Goal: Task Accomplishment & Management: Use online tool/utility

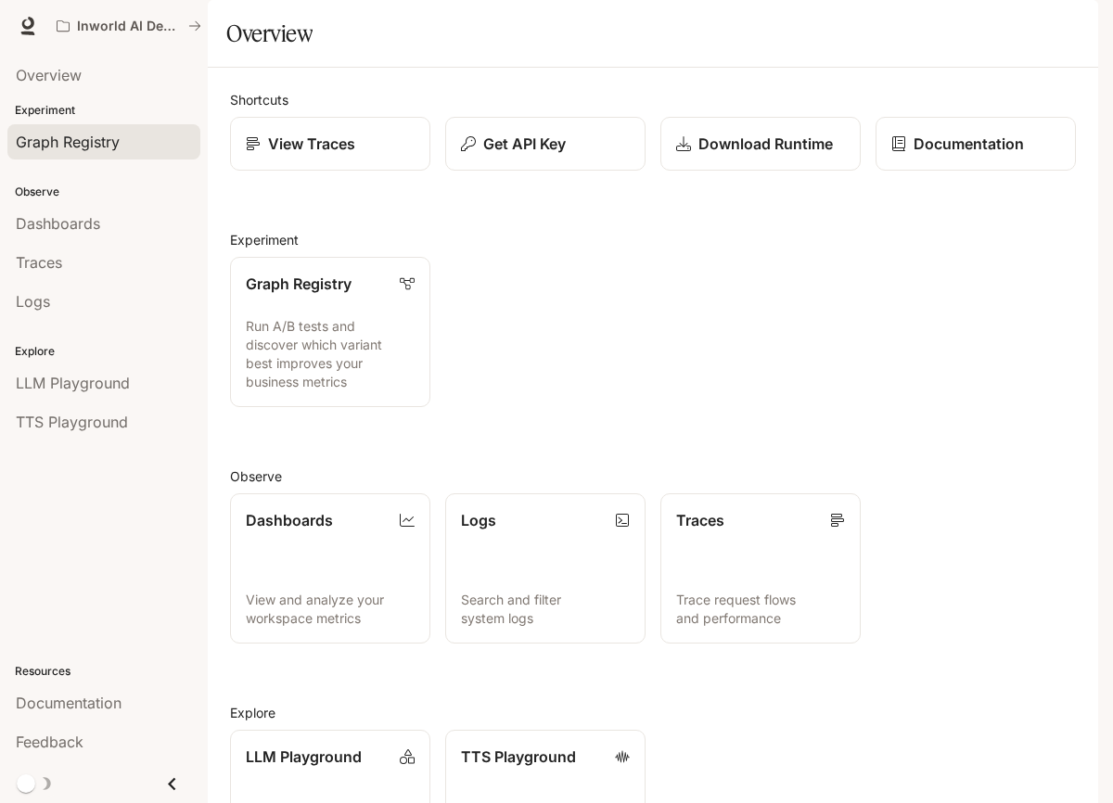
click at [106, 149] on span "Graph Registry" at bounding box center [68, 142] width 104 height 22
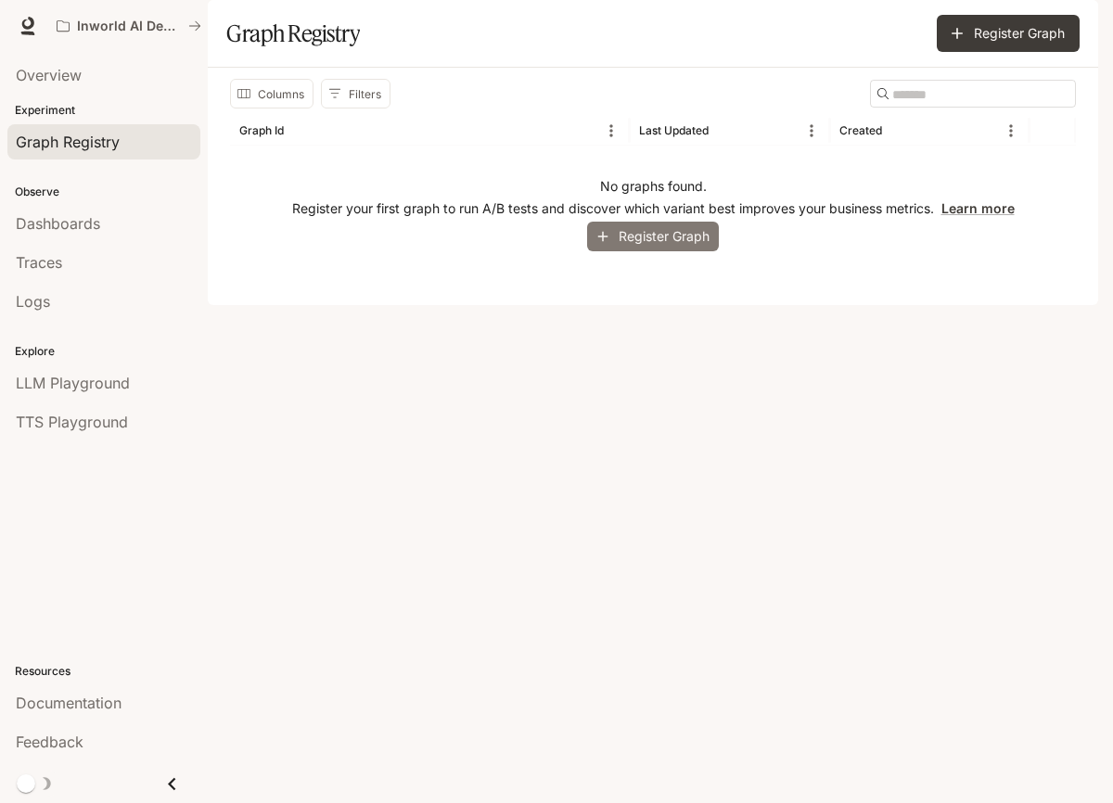
click at [655, 252] on button "Register Graph" at bounding box center [653, 237] width 132 height 31
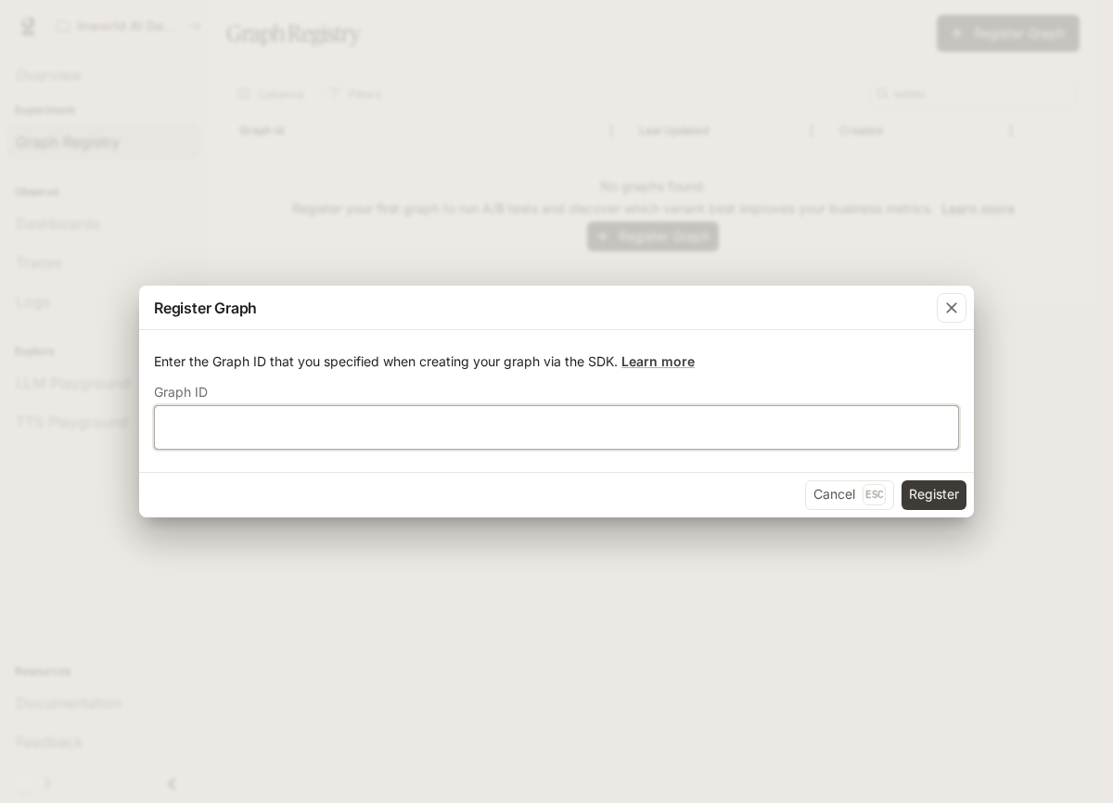
click at [605, 424] on input "text" at bounding box center [556, 426] width 803 height 19
type input "**********"
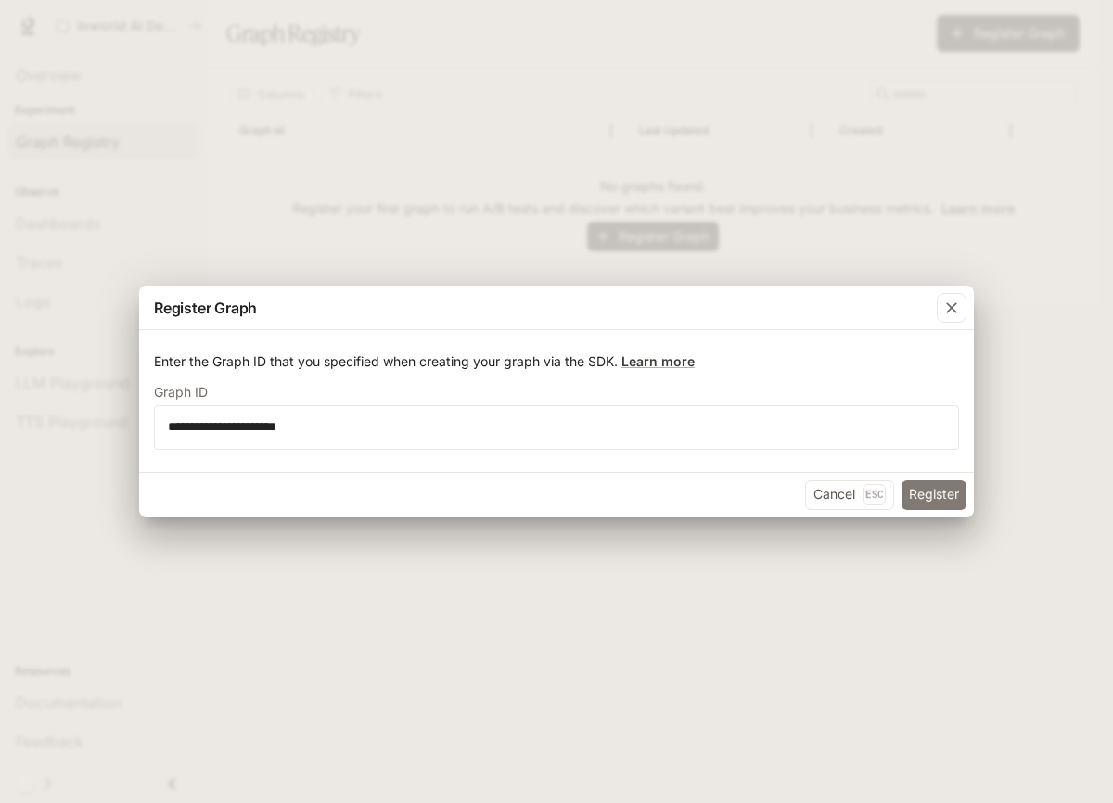
click at [928, 497] on button "Register" at bounding box center [933, 495] width 65 height 30
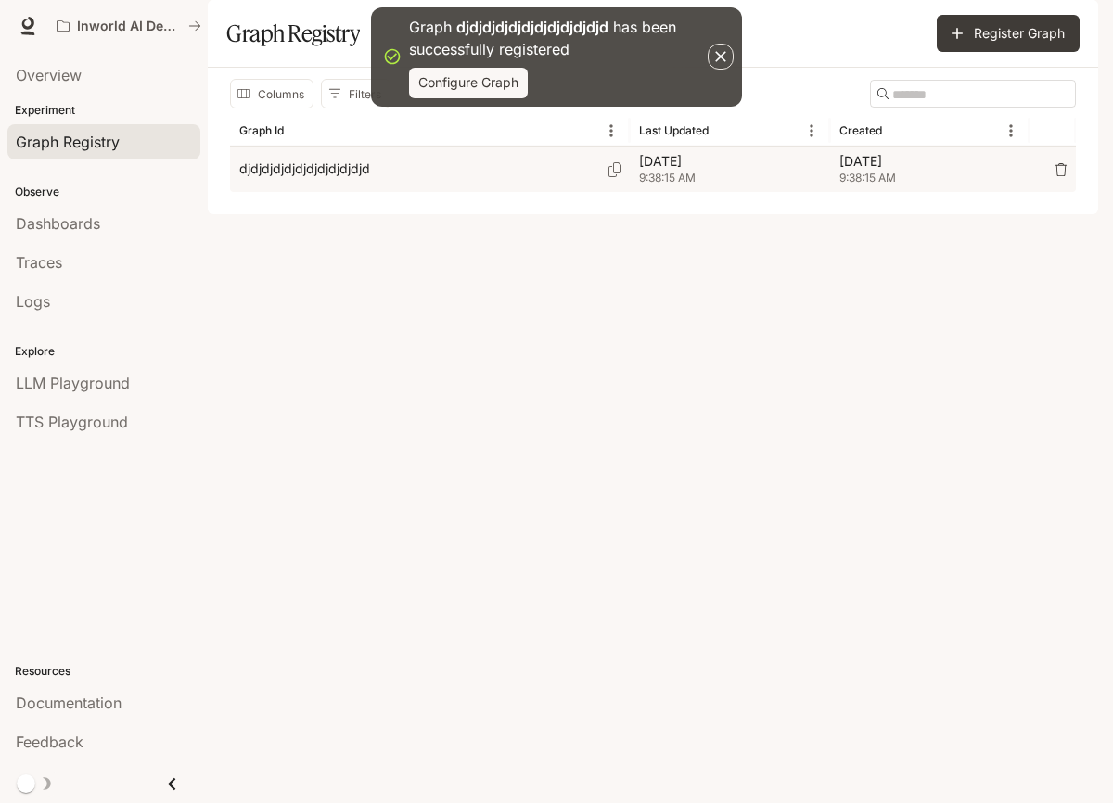
click at [307, 178] on p "djdjdjdjdjdjdjdjdjdjdjd" at bounding box center [304, 168] width 131 height 19
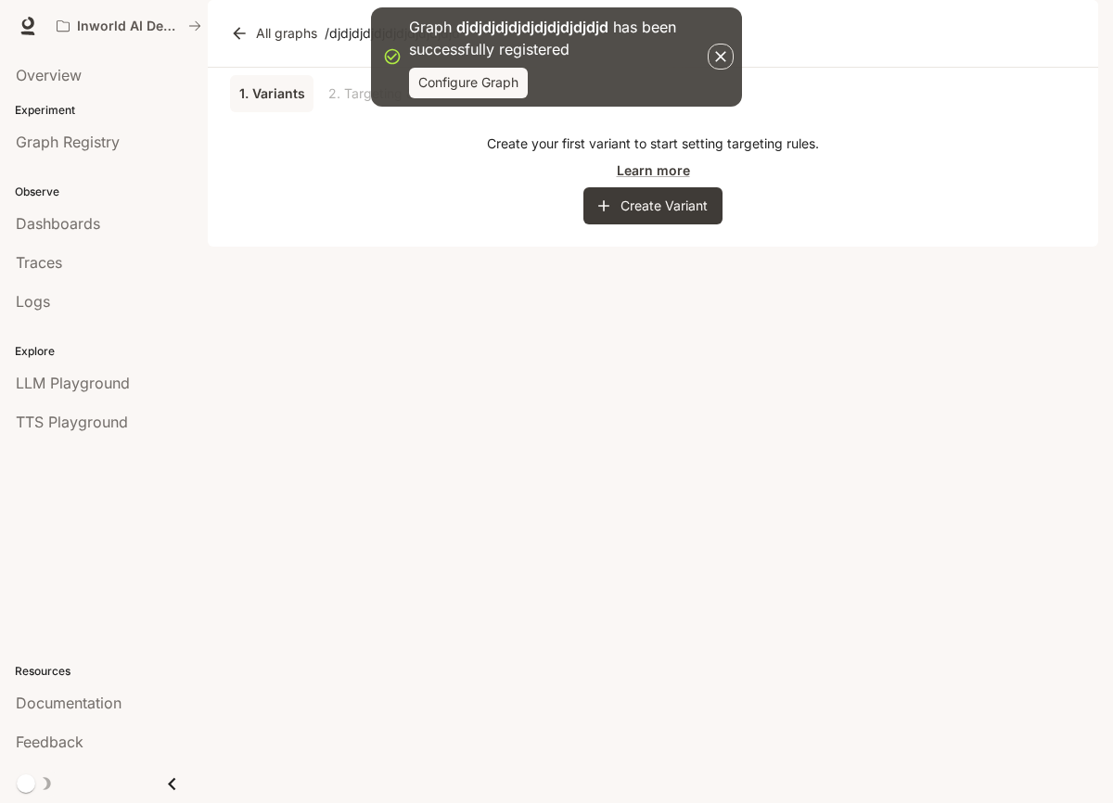
click at [714, 55] on icon "button" at bounding box center [720, 56] width 19 height 19
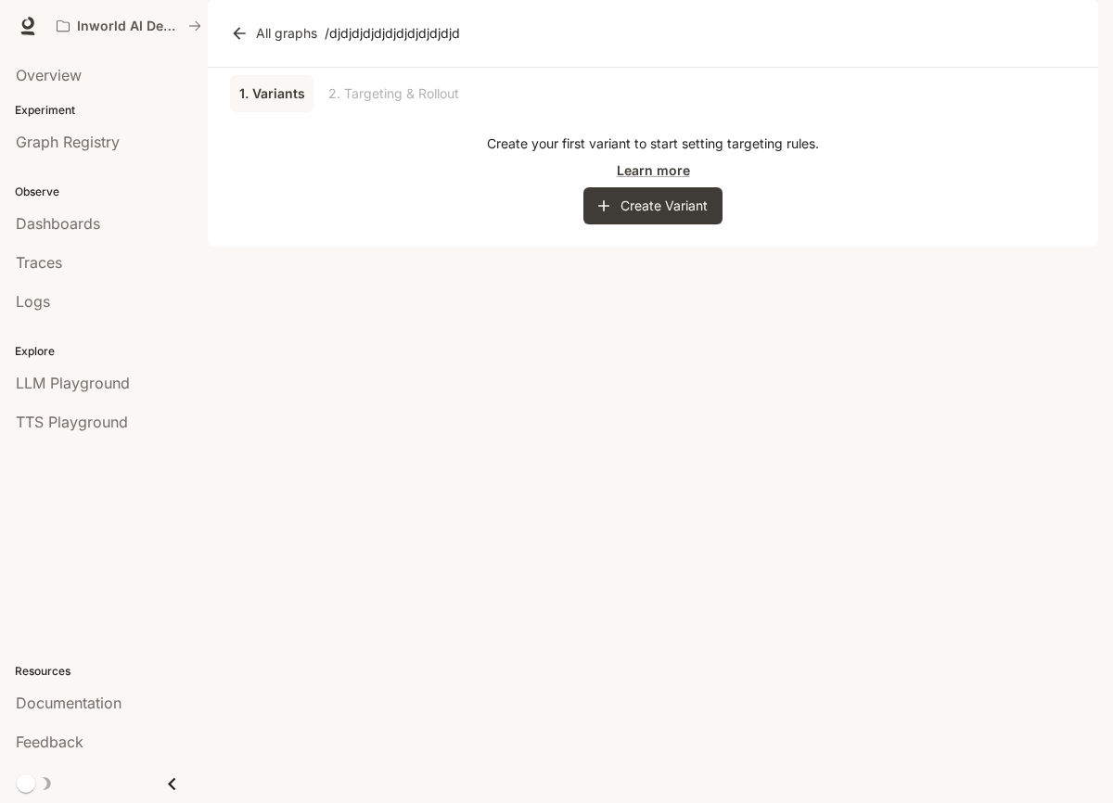
click at [241, 43] on icon at bounding box center [239, 33] width 19 height 19
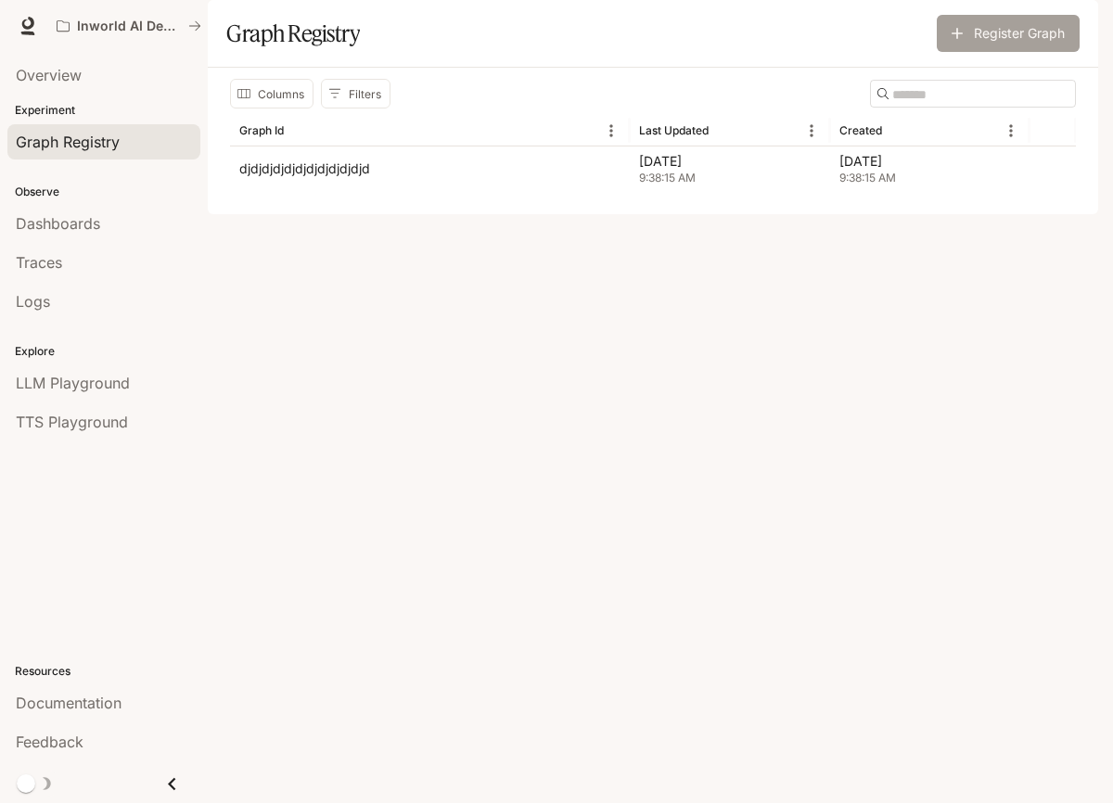
click at [1020, 52] on button "Register Graph" at bounding box center [1007, 33] width 143 height 37
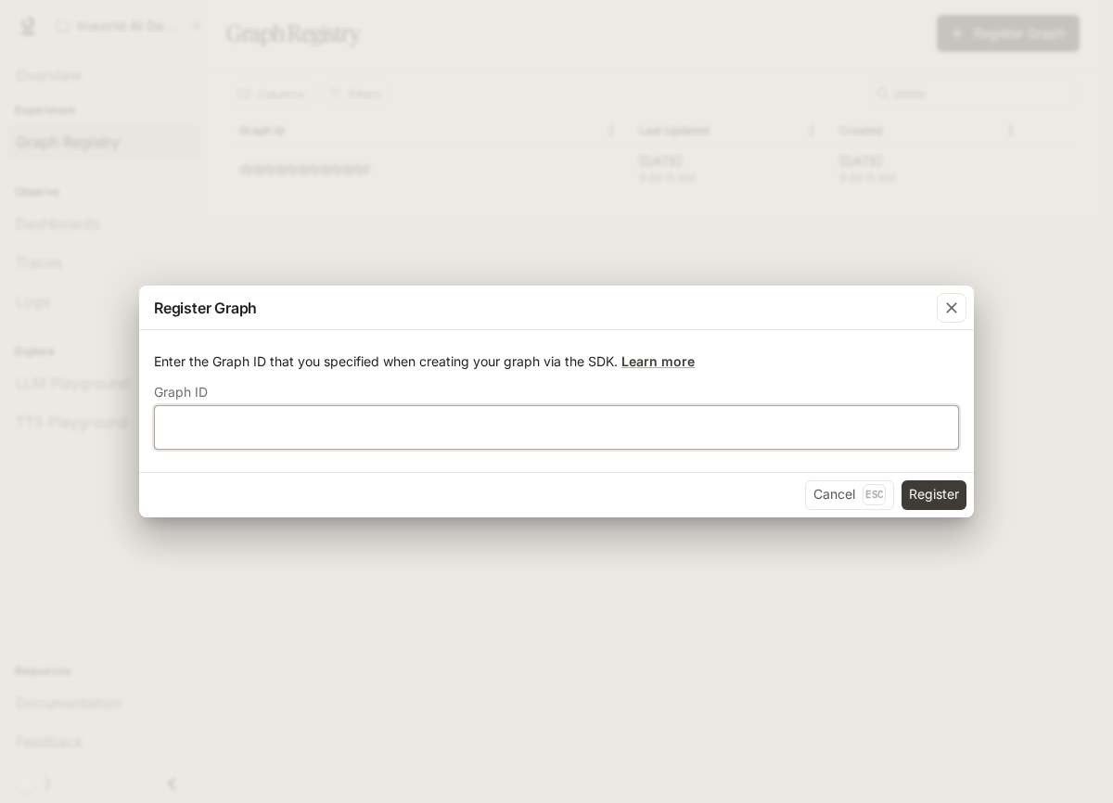
click at [518, 427] on input "text" at bounding box center [556, 426] width 803 height 19
type input "******"
click at [934, 494] on button "Register" at bounding box center [933, 495] width 65 height 30
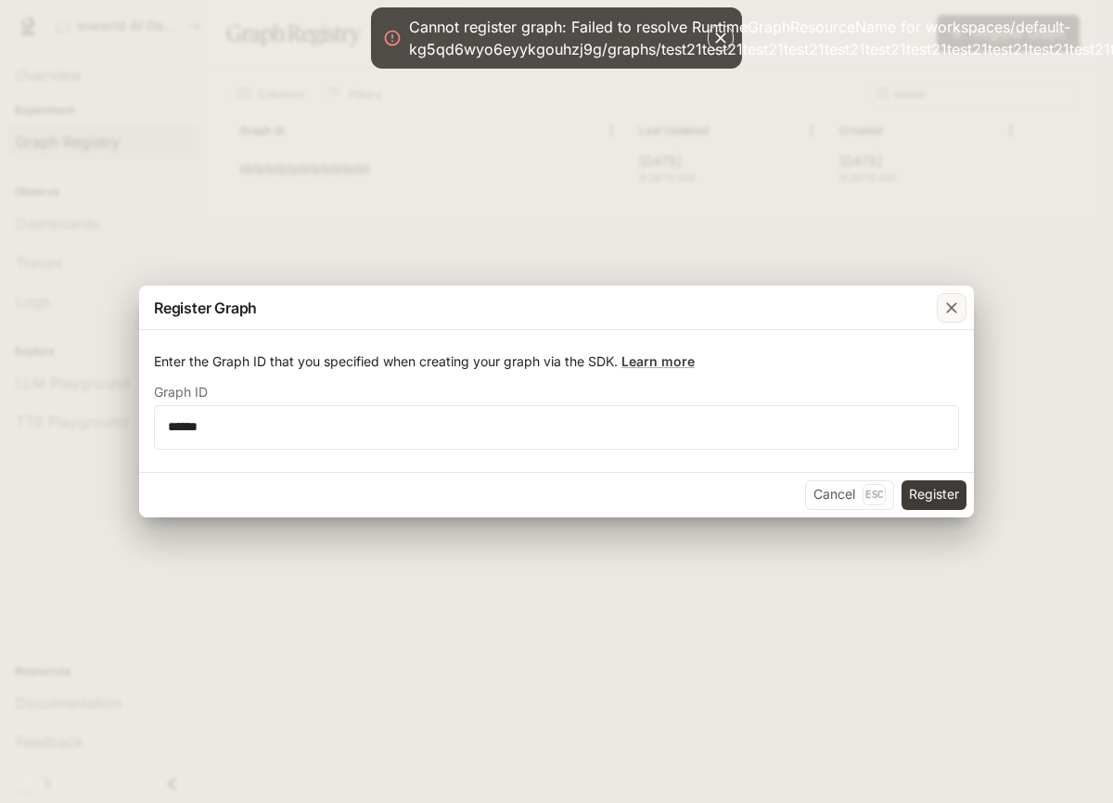
click at [957, 312] on icon "button" at bounding box center [951, 308] width 19 height 19
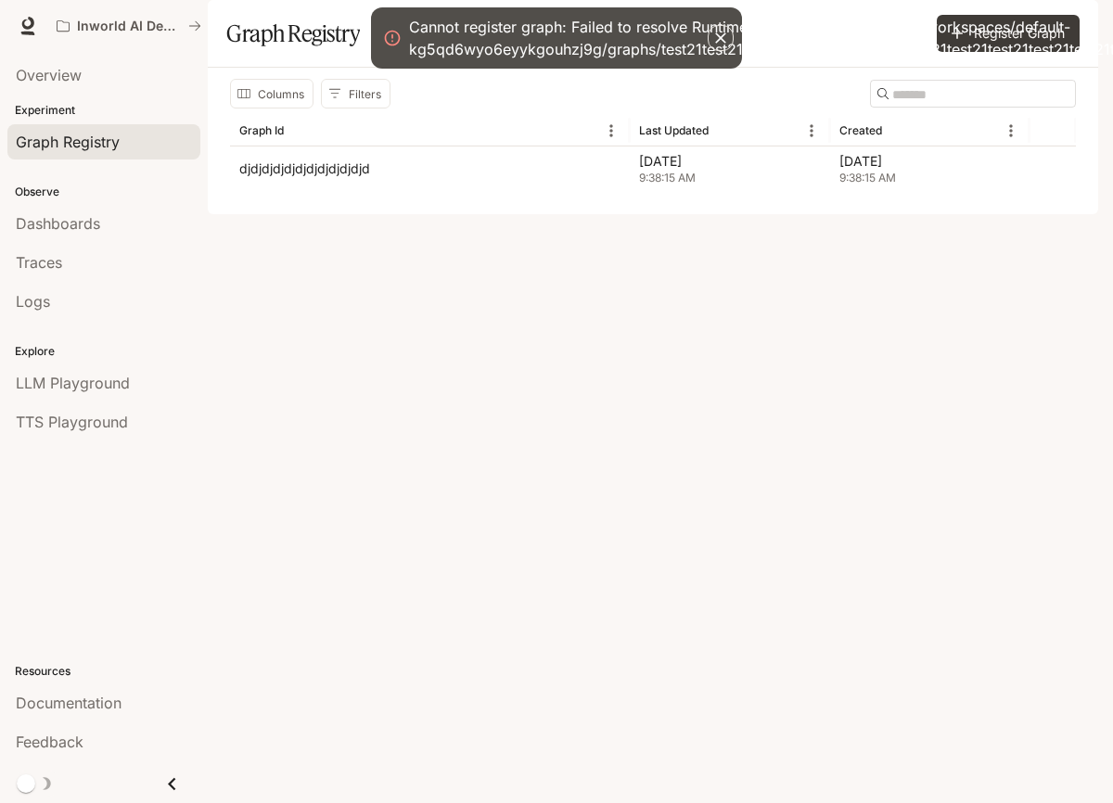
click at [577, 214] on div "Columns Filters ​ Graph Id Last Updated Created djdjdjdjdjdjdjdjdjdjdjd Sep 18,…" at bounding box center [653, 141] width 890 height 146
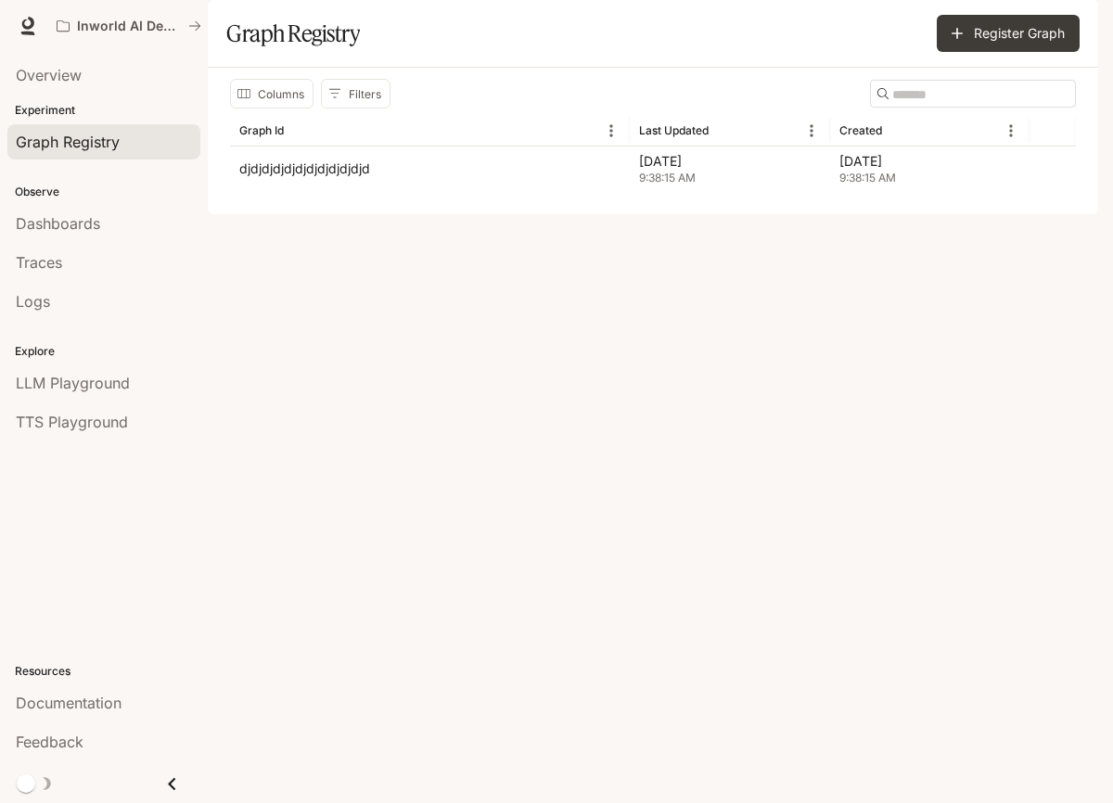
click at [718, 214] on div "Columns Filters ​ Graph Id Last Updated Created djdjdjdjdjdjdjdjdjdjdjd Sep 18,…" at bounding box center [653, 141] width 890 height 146
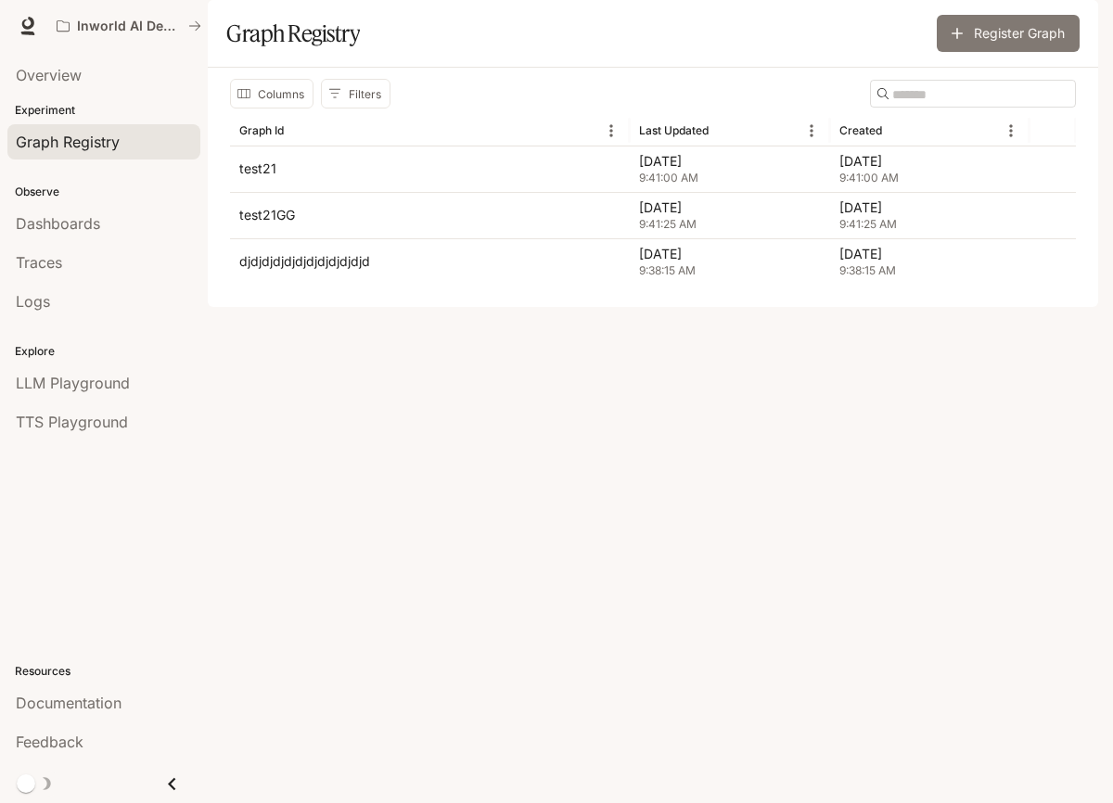
click at [949, 52] on button "Register Graph" at bounding box center [1007, 33] width 143 height 37
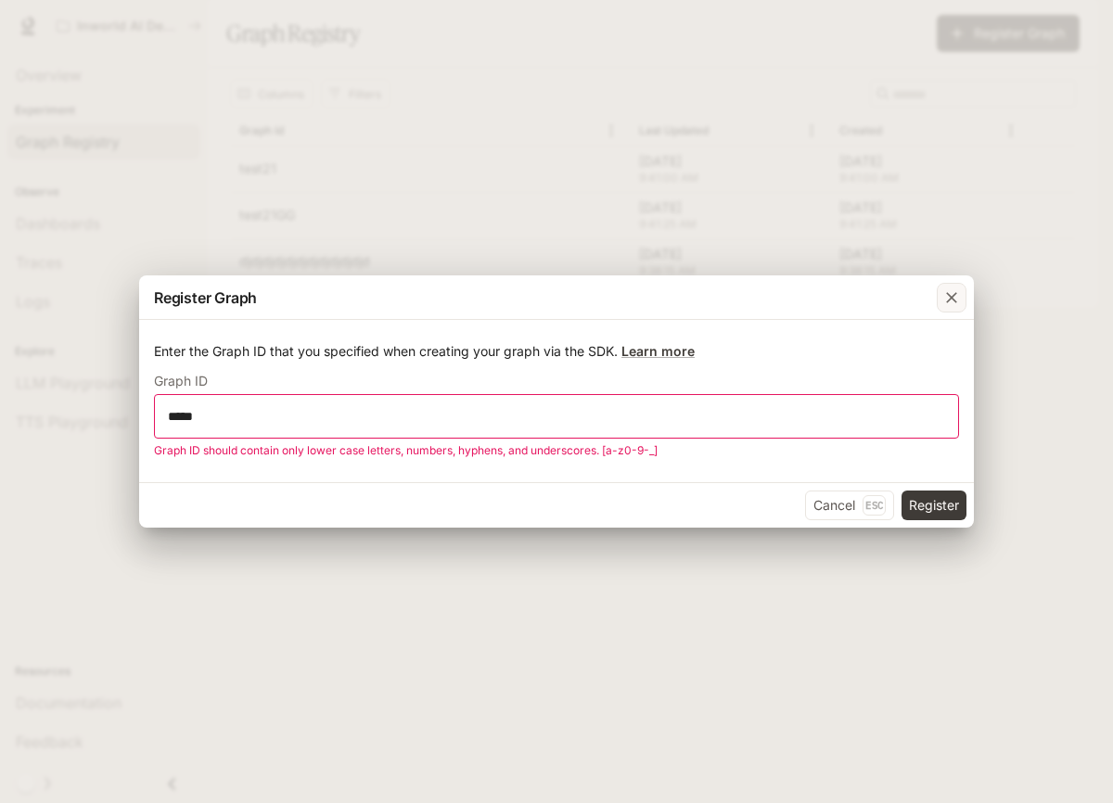
type input "*****"
click at [940, 286] on div "button" at bounding box center [951, 298] width 30 height 30
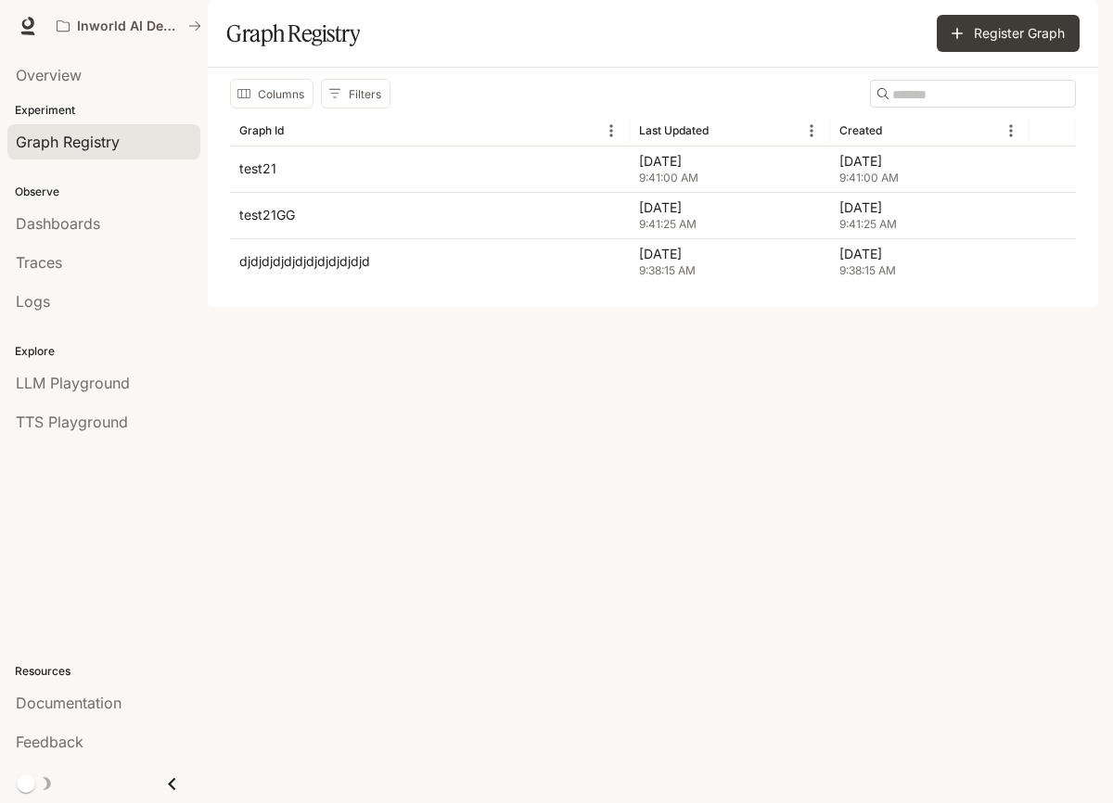
click at [682, 307] on div "Columns Filters ​ Graph Id Last Updated Created test21 Sep 18, 2025 9:41:00 AM …" at bounding box center [653, 187] width 890 height 239
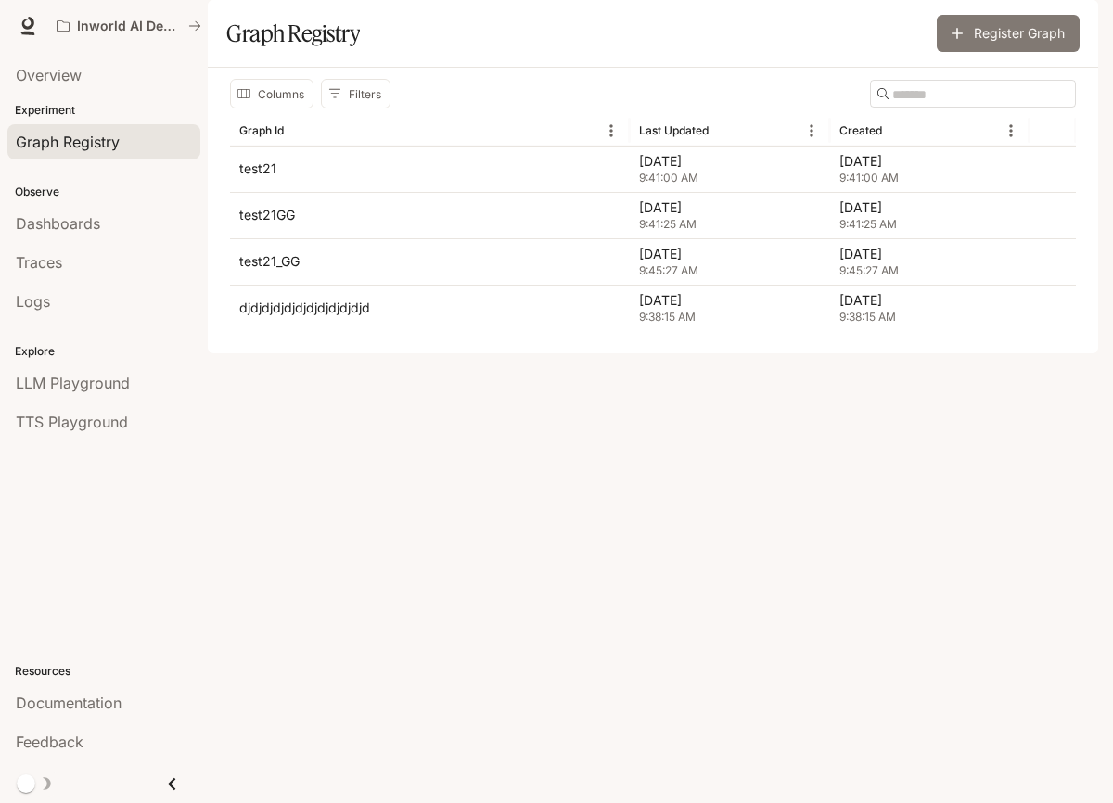
click at [1022, 52] on button "Register Graph" at bounding box center [1007, 33] width 143 height 37
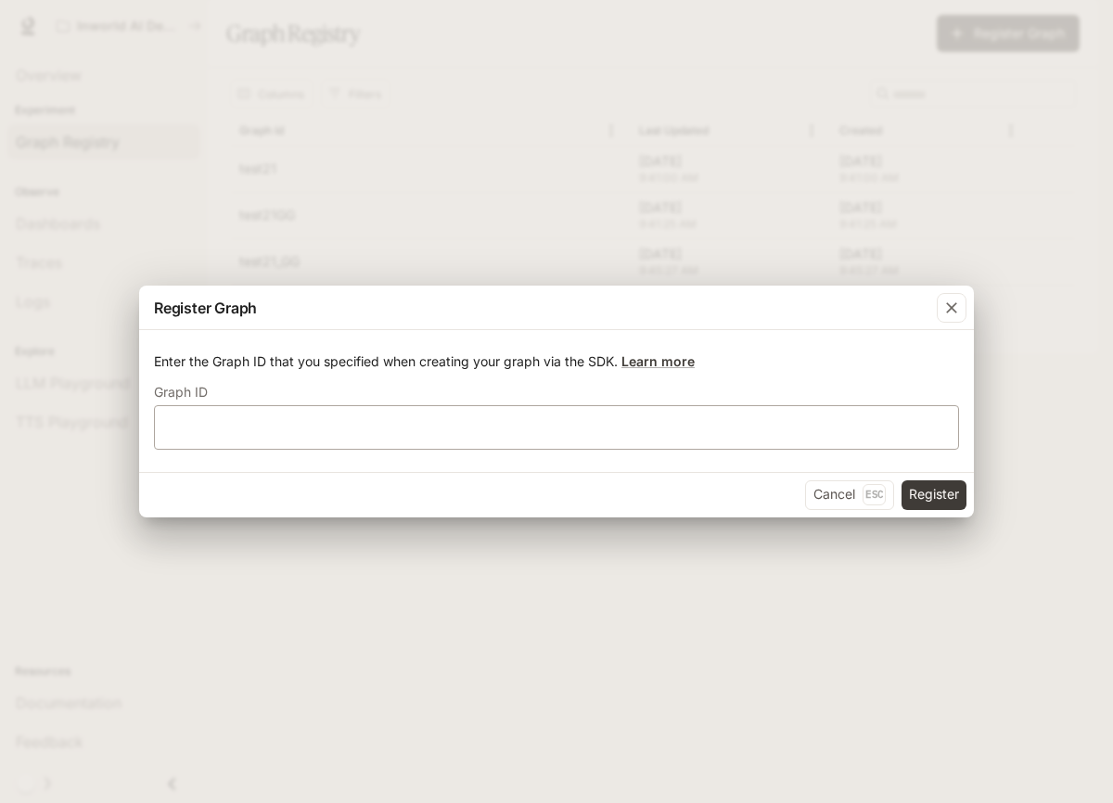
click at [540, 407] on div "​" at bounding box center [556, 427] width 805 height 45
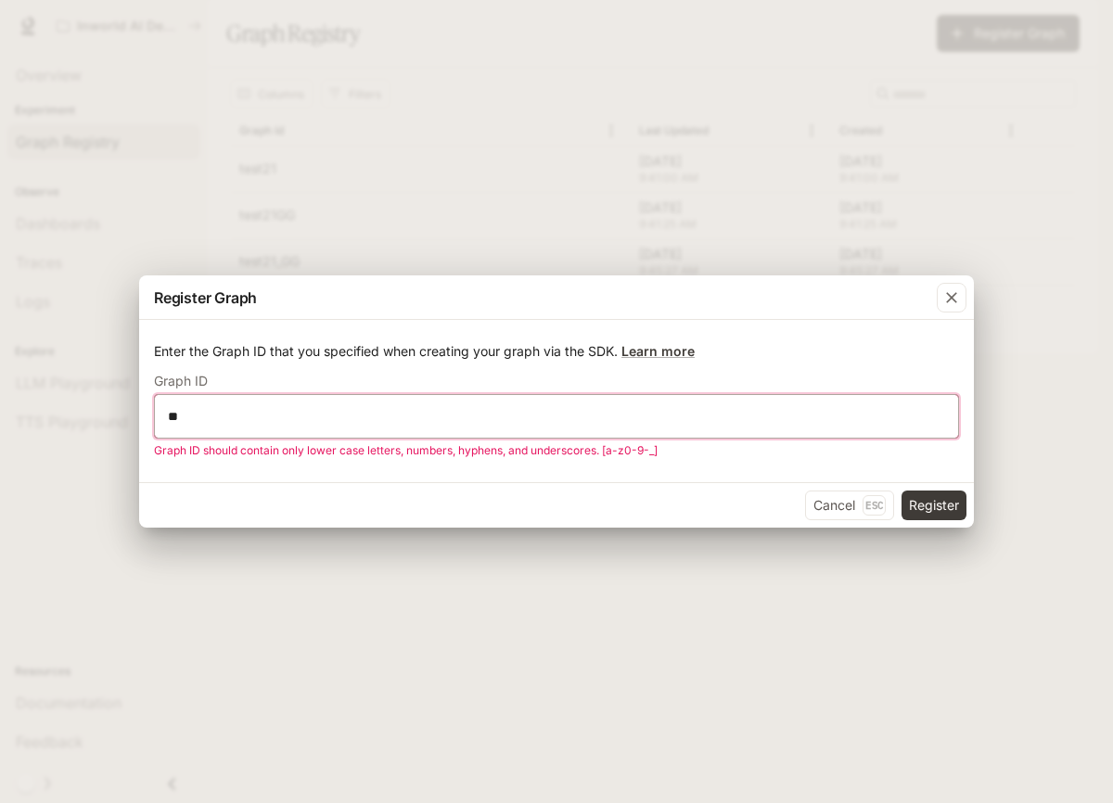
type input "*"
type input "********"
click at [950, 304] on icon "button" at bounding box center [951, 297] width 19 height 19
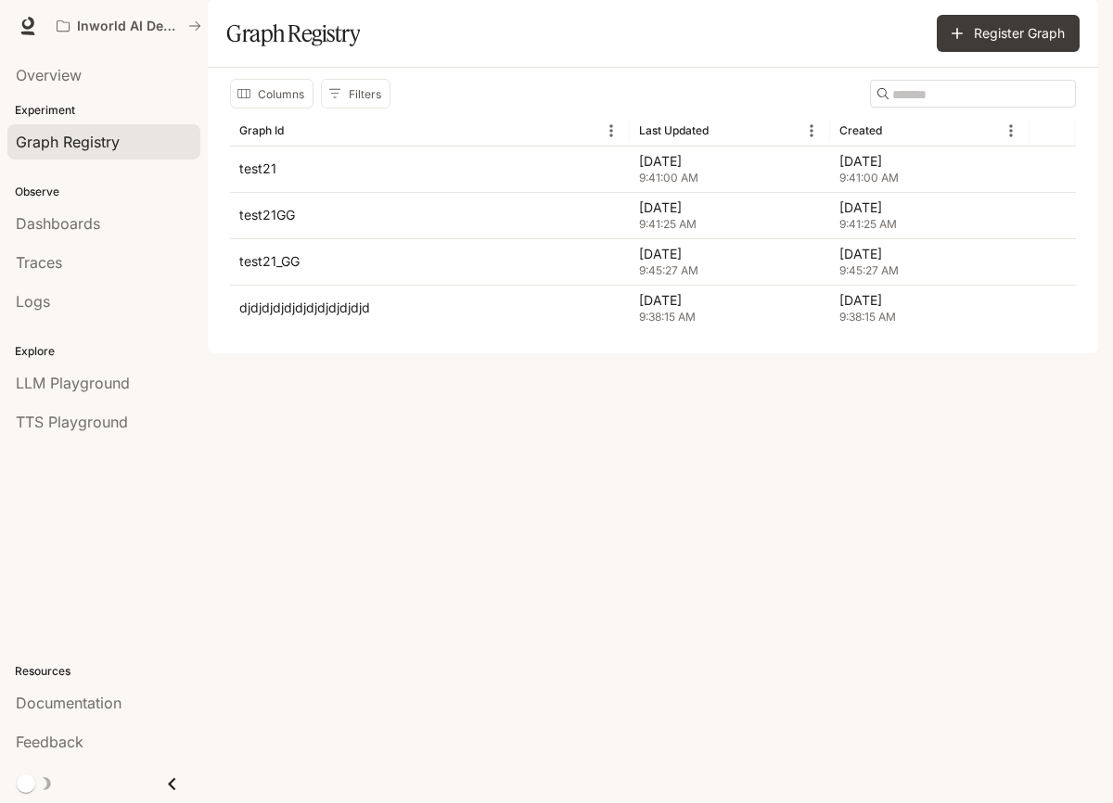
click at [527, 353] on div "Columns Filters ​ Graph Id Last Updated Created test21 [DATE] 9:41:00 AM [DATE]…" at bounding box center [653, 211] width 890 height 286
click at [745, 353] on div "Columns Filters ​ Graph Id Last Updated Created test21 [DATE] 9:41:00 AM [DATE]…" at bounding box center [653, 211] width 890 height 286
click at [998, 52] on button "Register Graph" at bounding box center [1007, 33] width 143 height 37
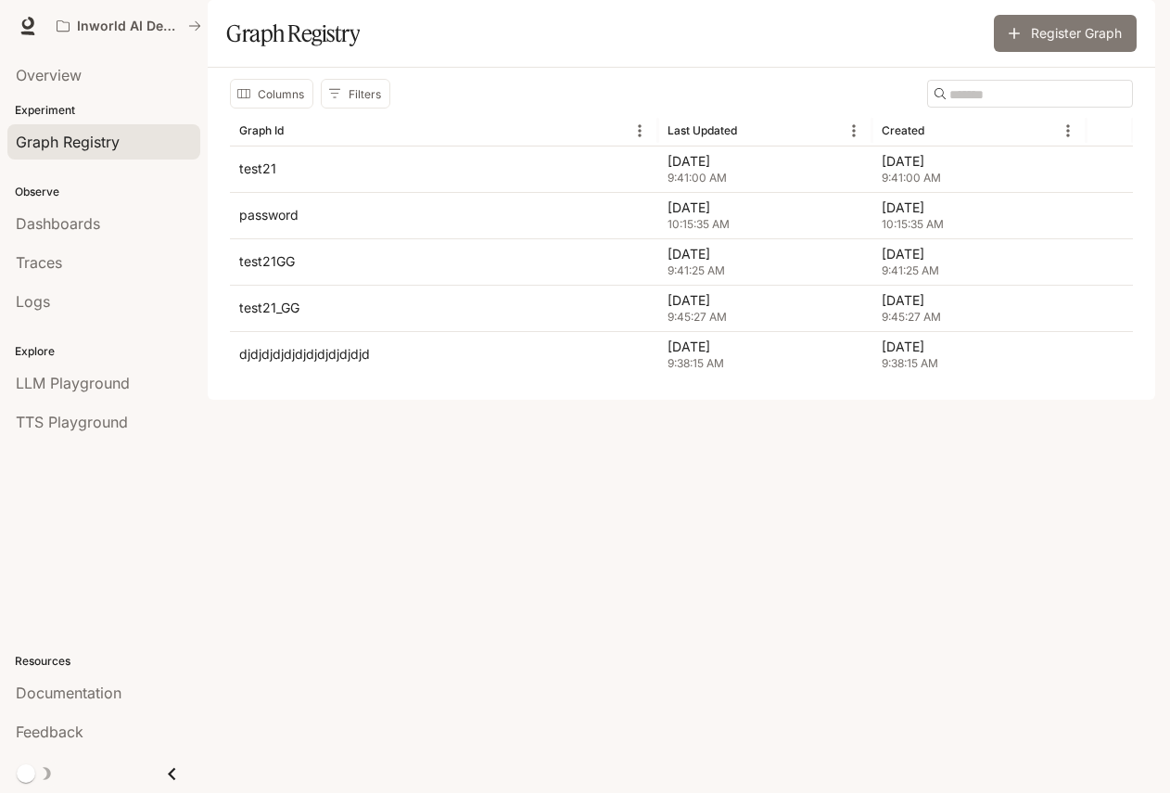
click at [1069, 52] on button "Register Graph" at bounding box center [1065, 33] width 143 height 37
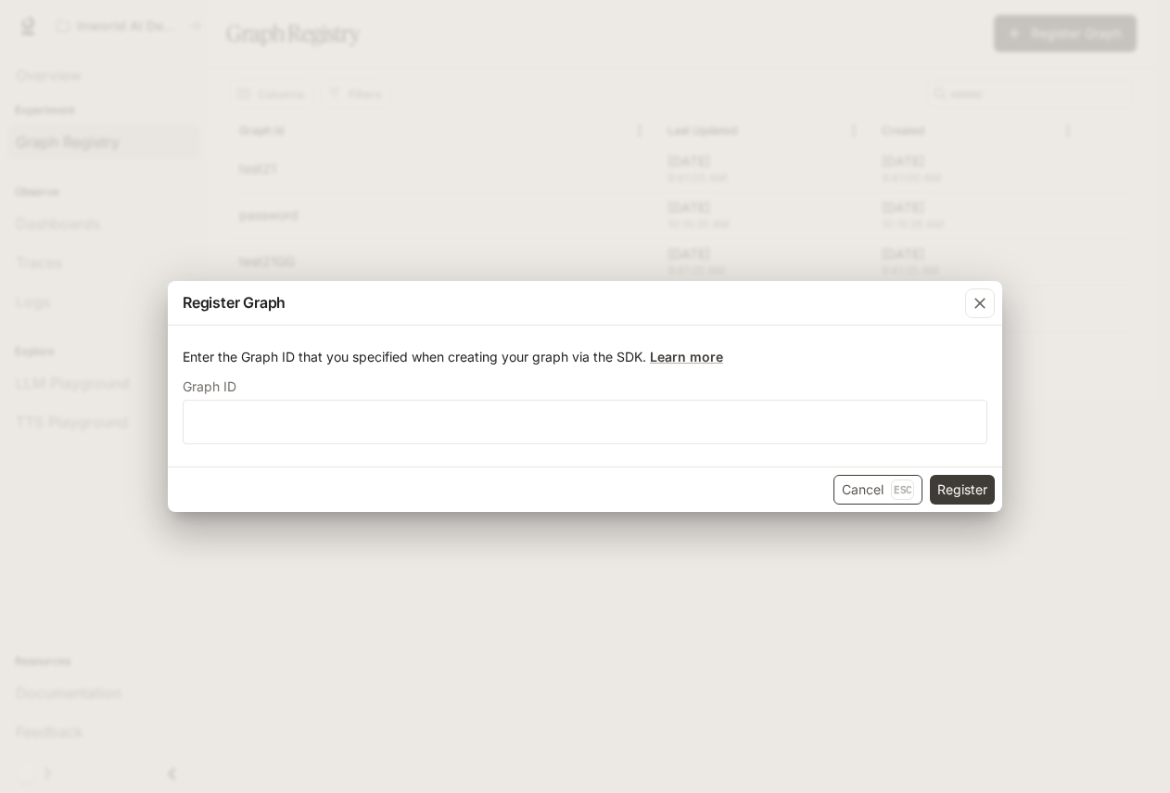
click at [867, 485] on button "Cancel Esc" at bounding box center [878, 490] width 89 height 30
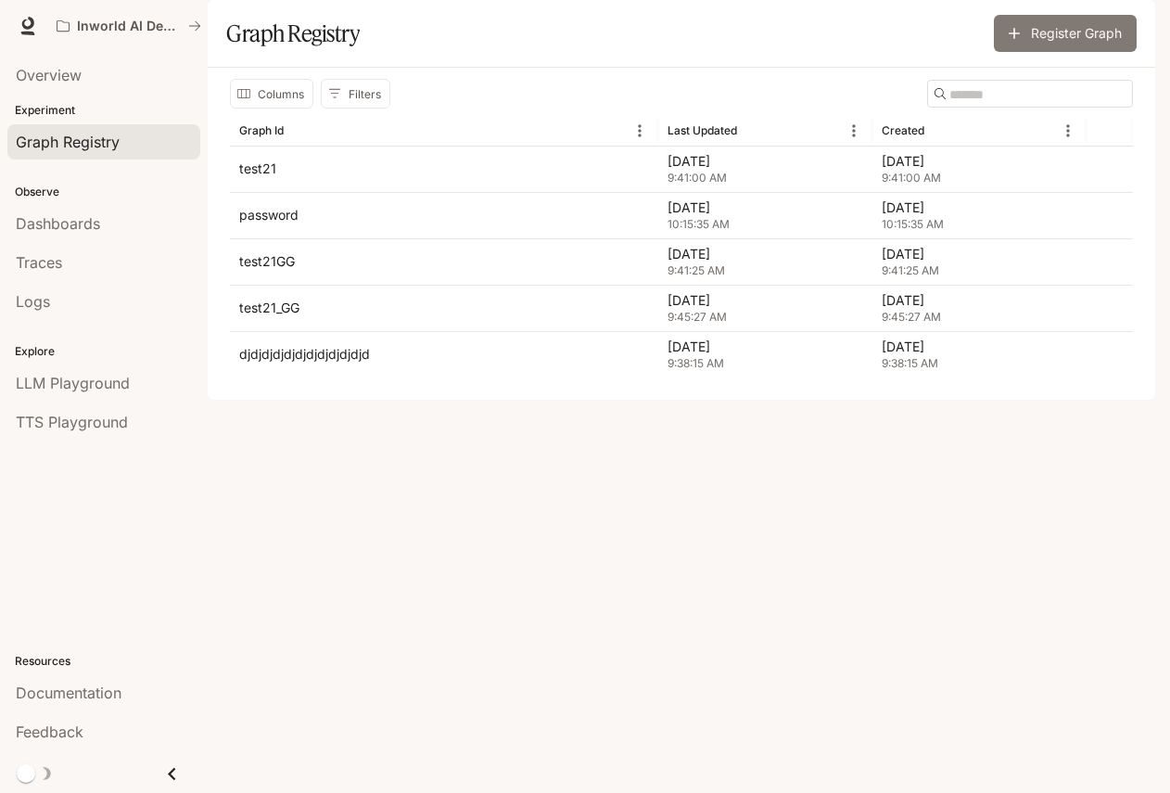
click at [1042, 52] on button "Register Graph" at bounding box center [1065, 33] width 143 height 37
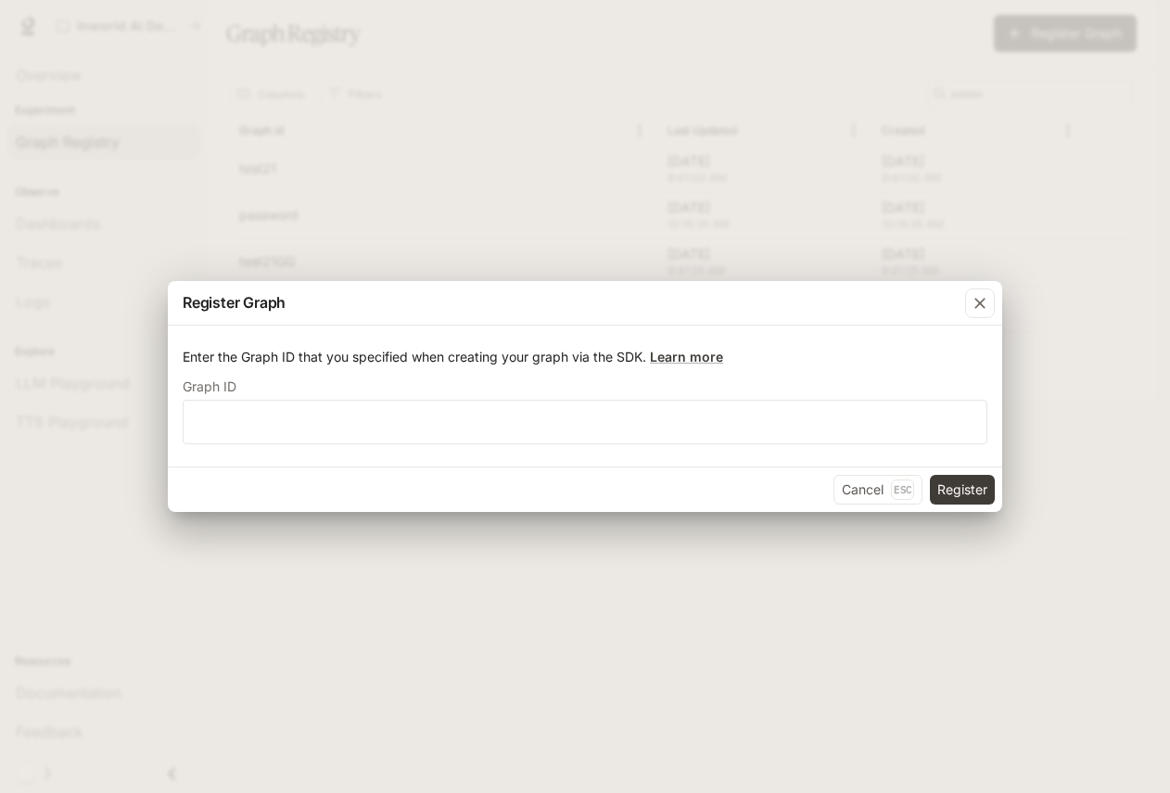
click at [857, 493] on button "Cancel Esc" at bounding box center [878, 490] width 89 height 30
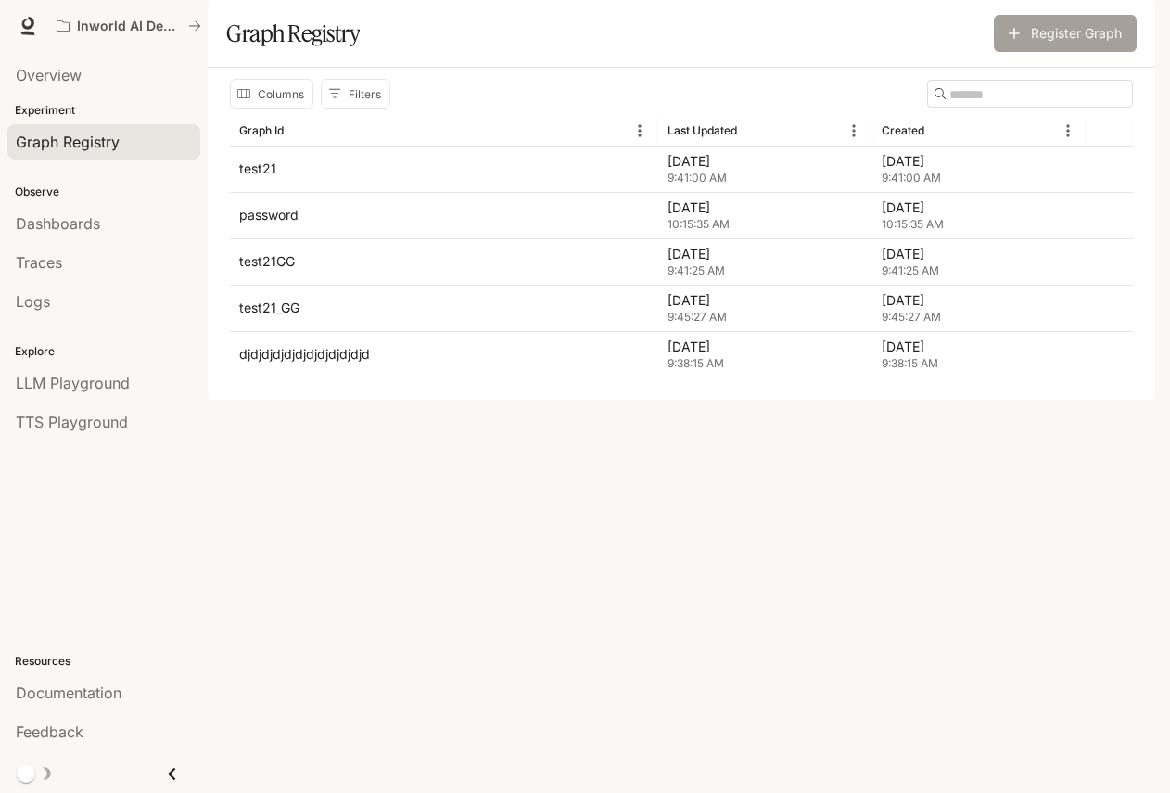
click at [1033, 52] on button "Register Graph" at bounding box center [1065, 33] width 143 height 37
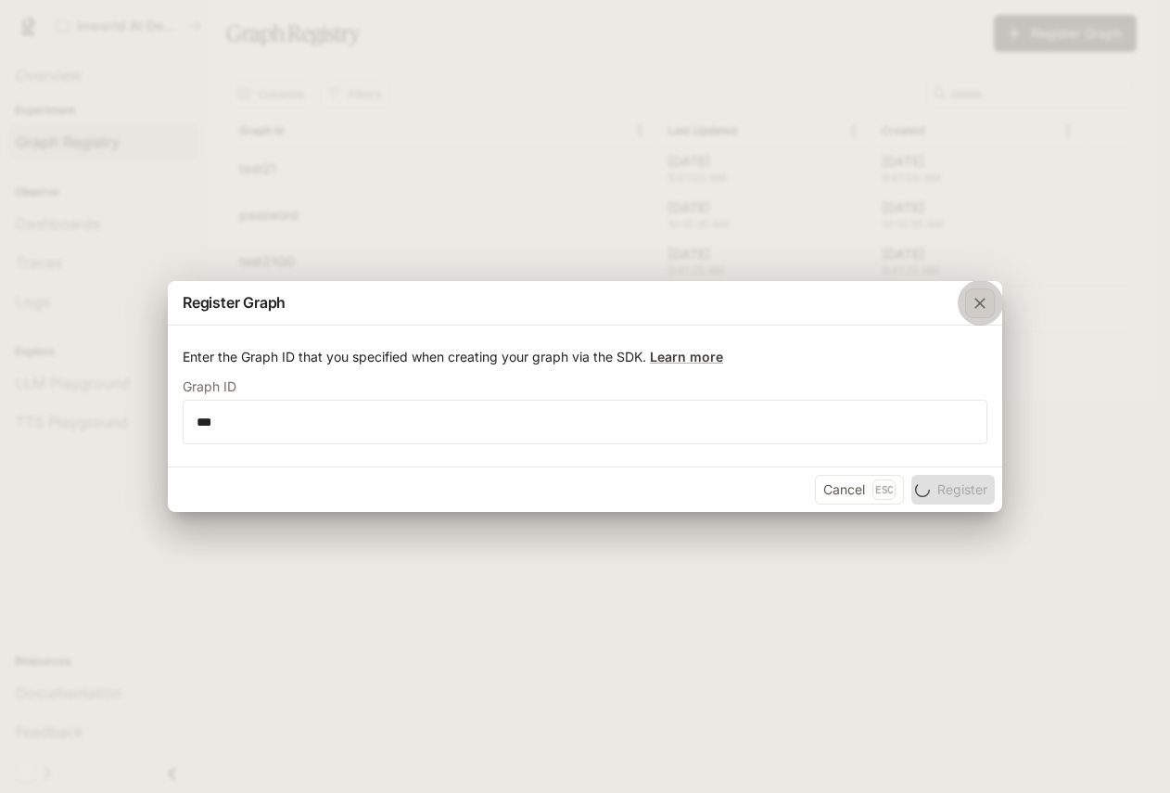
click at [987, 303] on icon "button" at bounding box center [980, 303] width 19 height 19
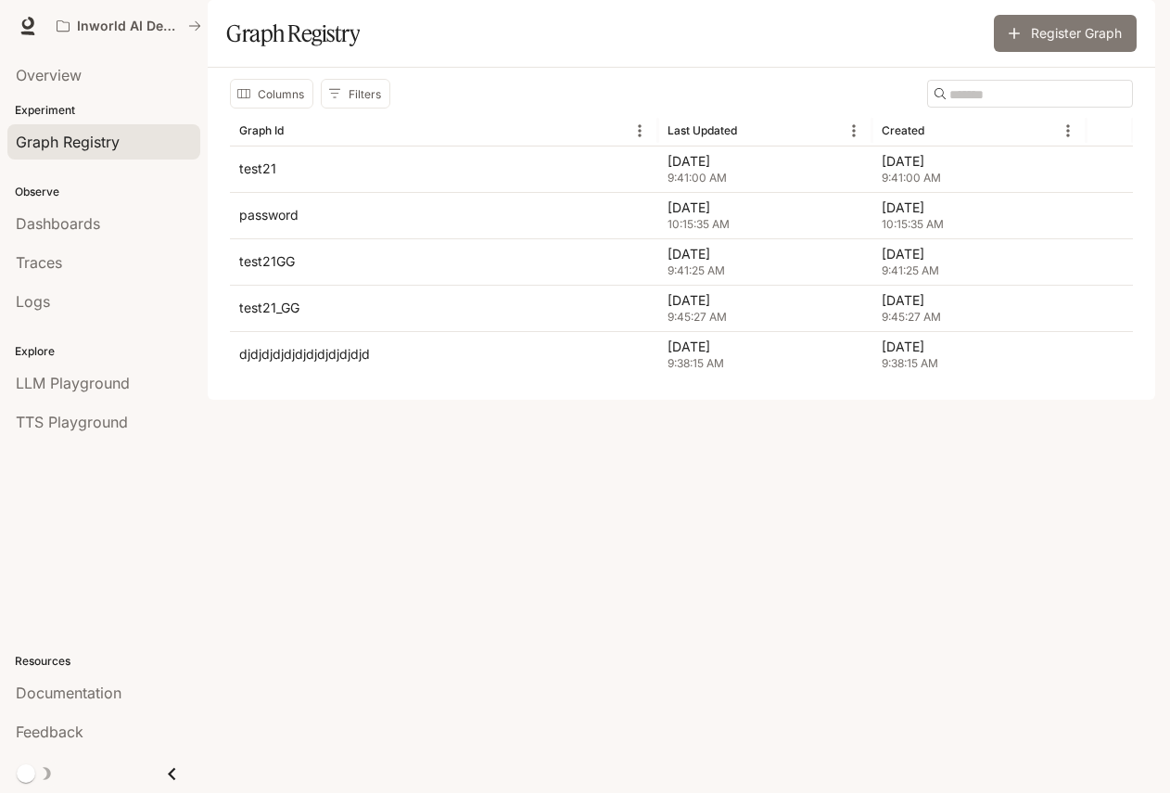
click at [1027, 52] on button "Register Graph" at bounding box center [1065, 33] width 143 height 37
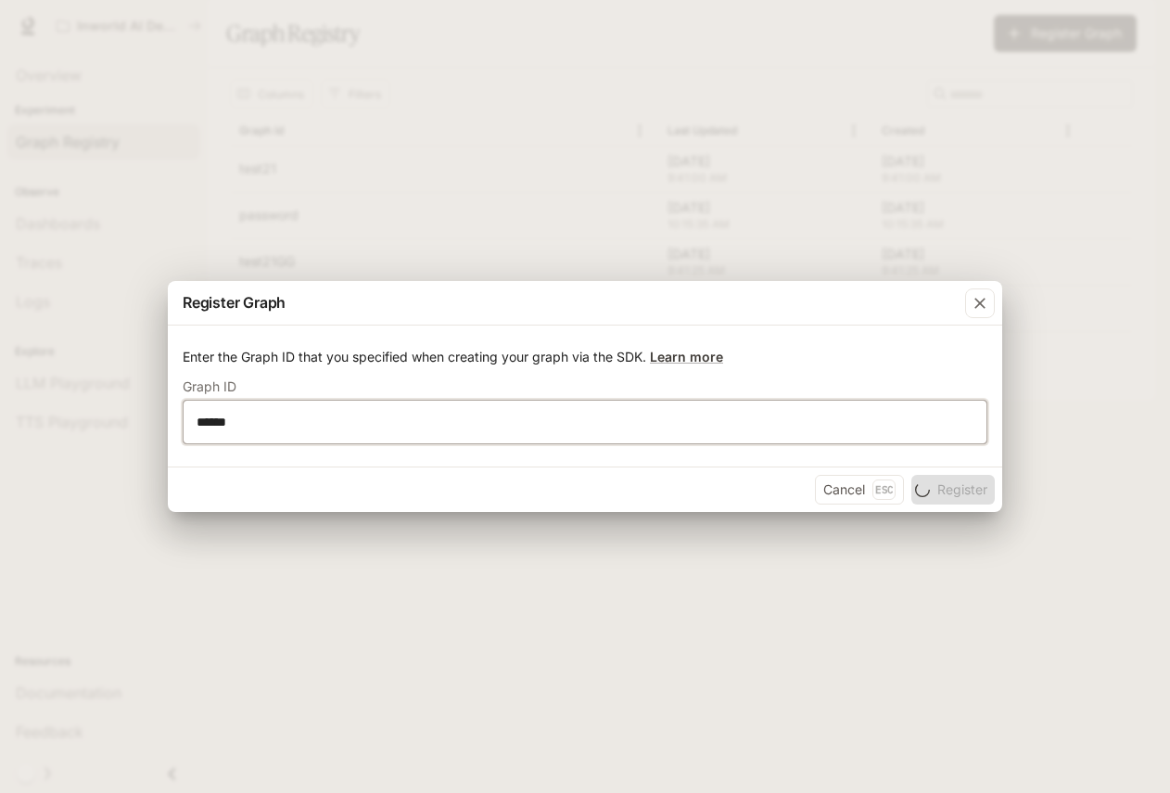
click at [868, 425] on input "******" at bounding box center [585, 422] width 803 height 19
click at [987, 307] on icon "button" at bounding box center [980, 303] width 19 height 19
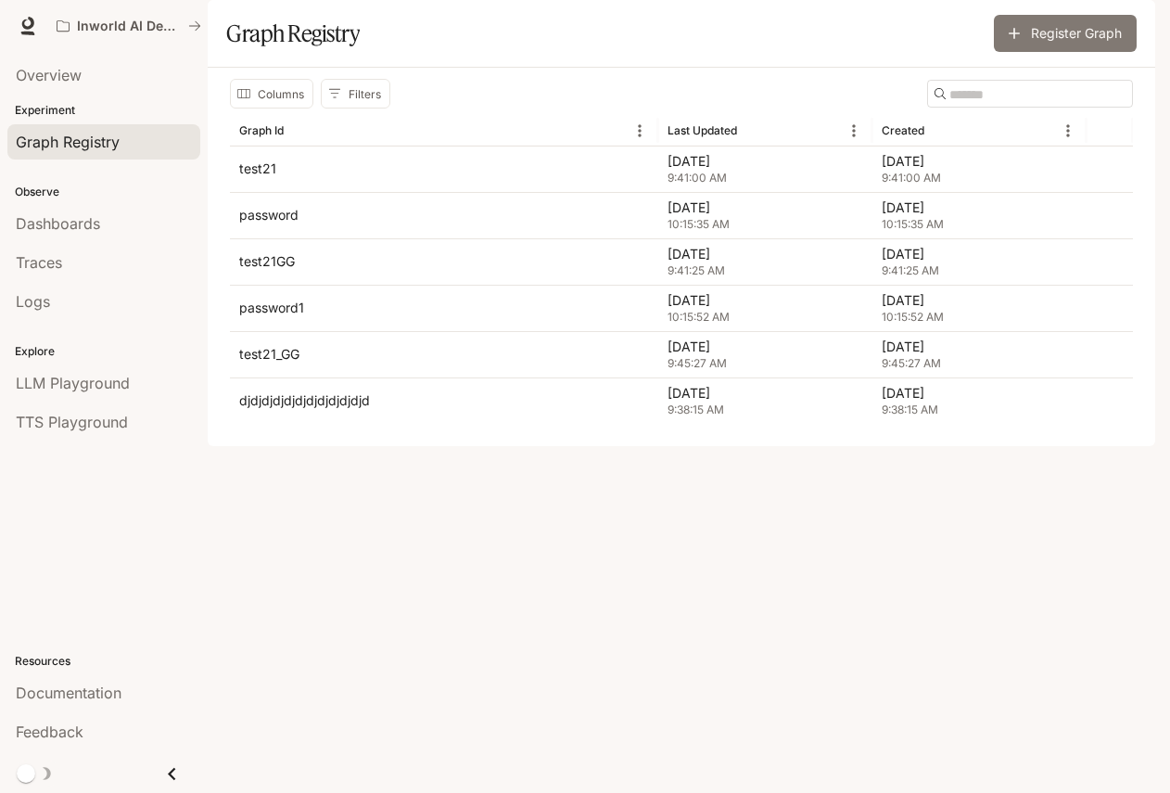
click at [1031, 52] on button "Register Graph" at bounding box center [1065, 33] width 143 height 37
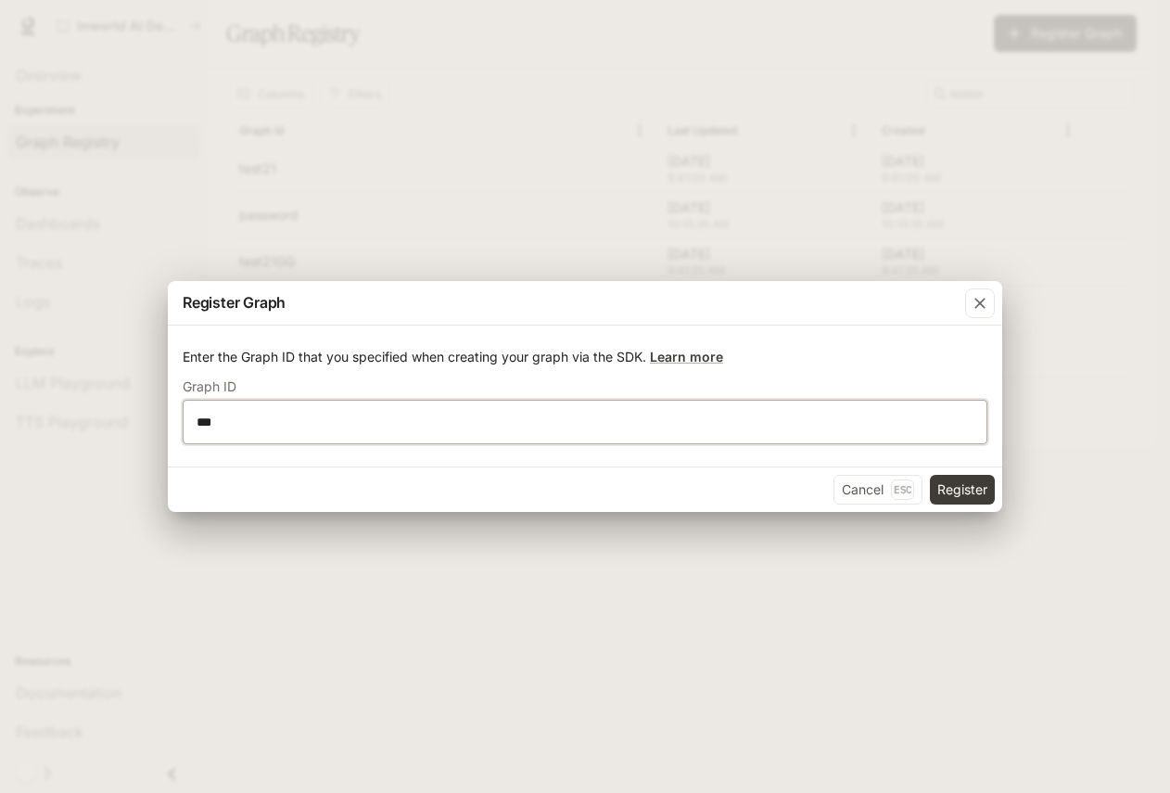
type input "***"
click at [961, 489] on button "Register" at bounding box center [962, 490] width 65 height 30
